Goal: Task Accomplishment & Management: Manage account settings

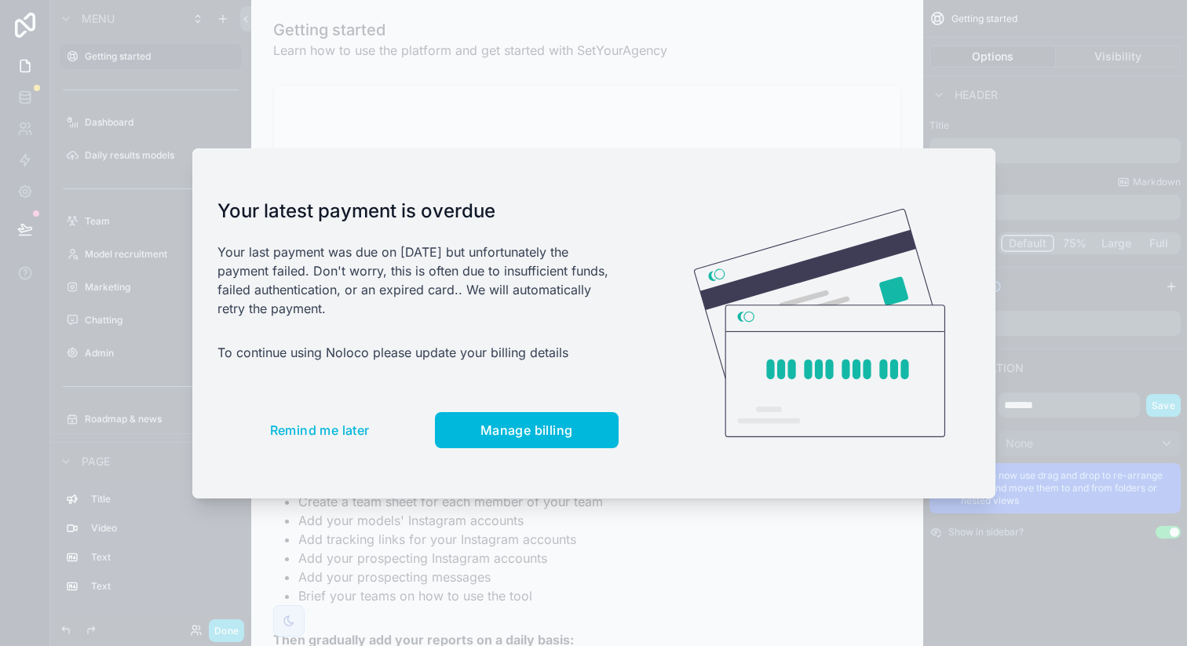
click at [364, 421] on button "Remind me later" at bounding box center [319, 430] width 205 height 36
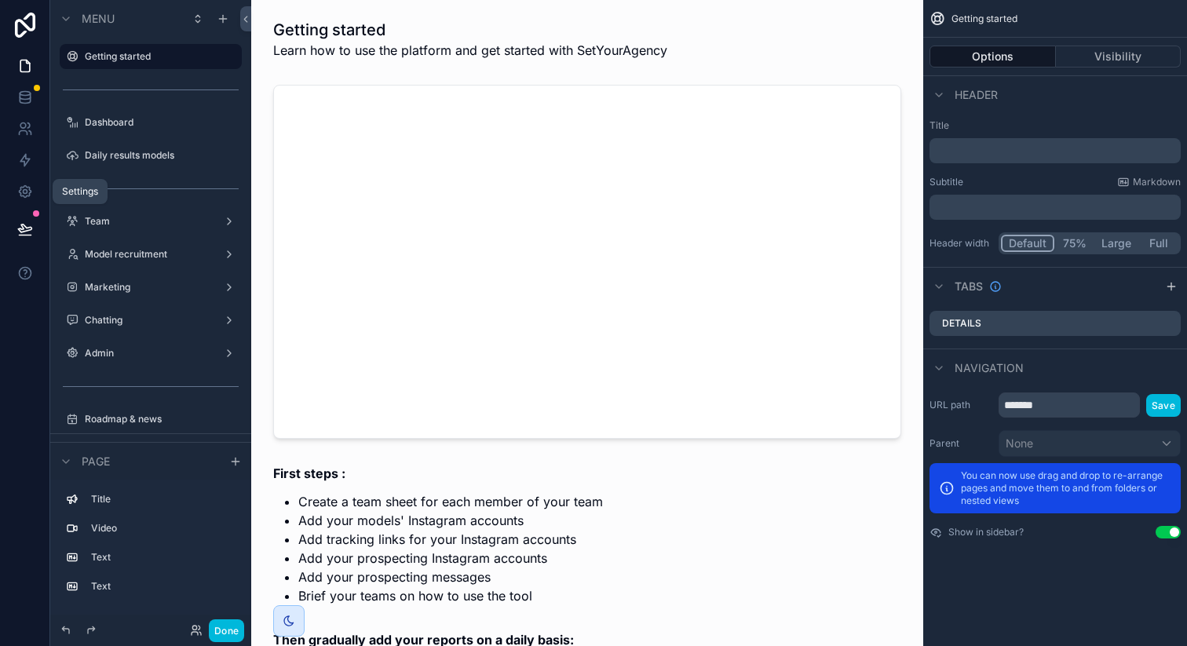
click at [27, 199] on icon at bounding box center [25, 192] width 16 height 16
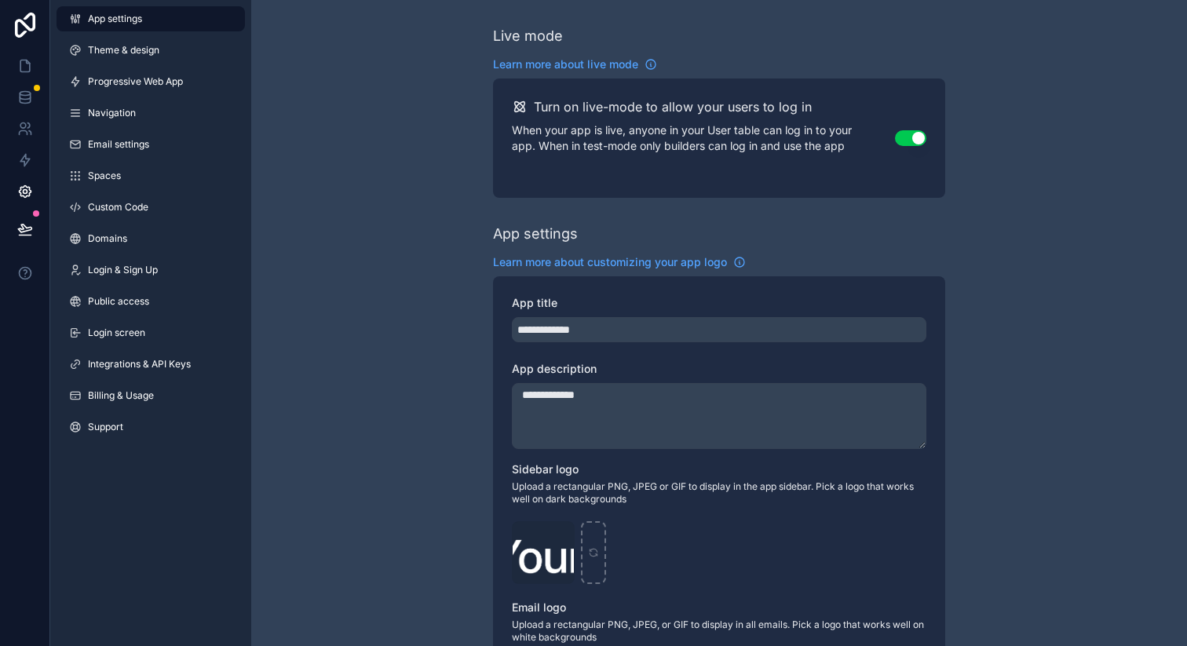
click at [135, 393] on span "Billing & Usage" at bounding box center [121, 395] width 66 height 13
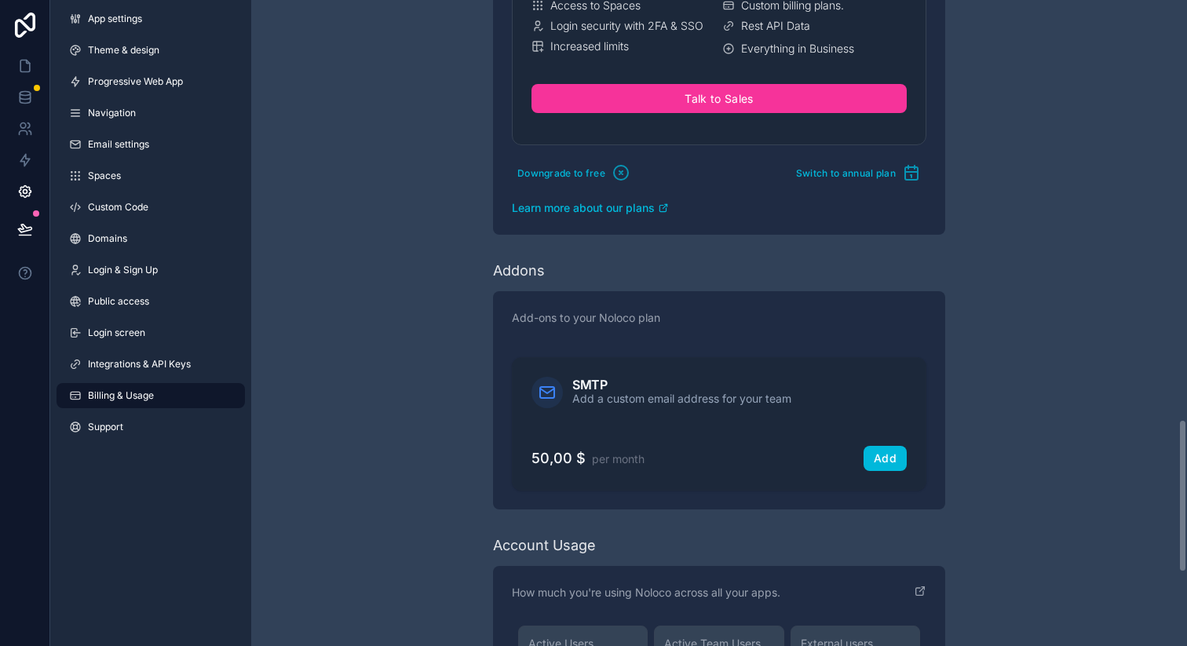
scroll to position [2075, 0]
